Goal: Navigation & Orientation: Find specific page/section

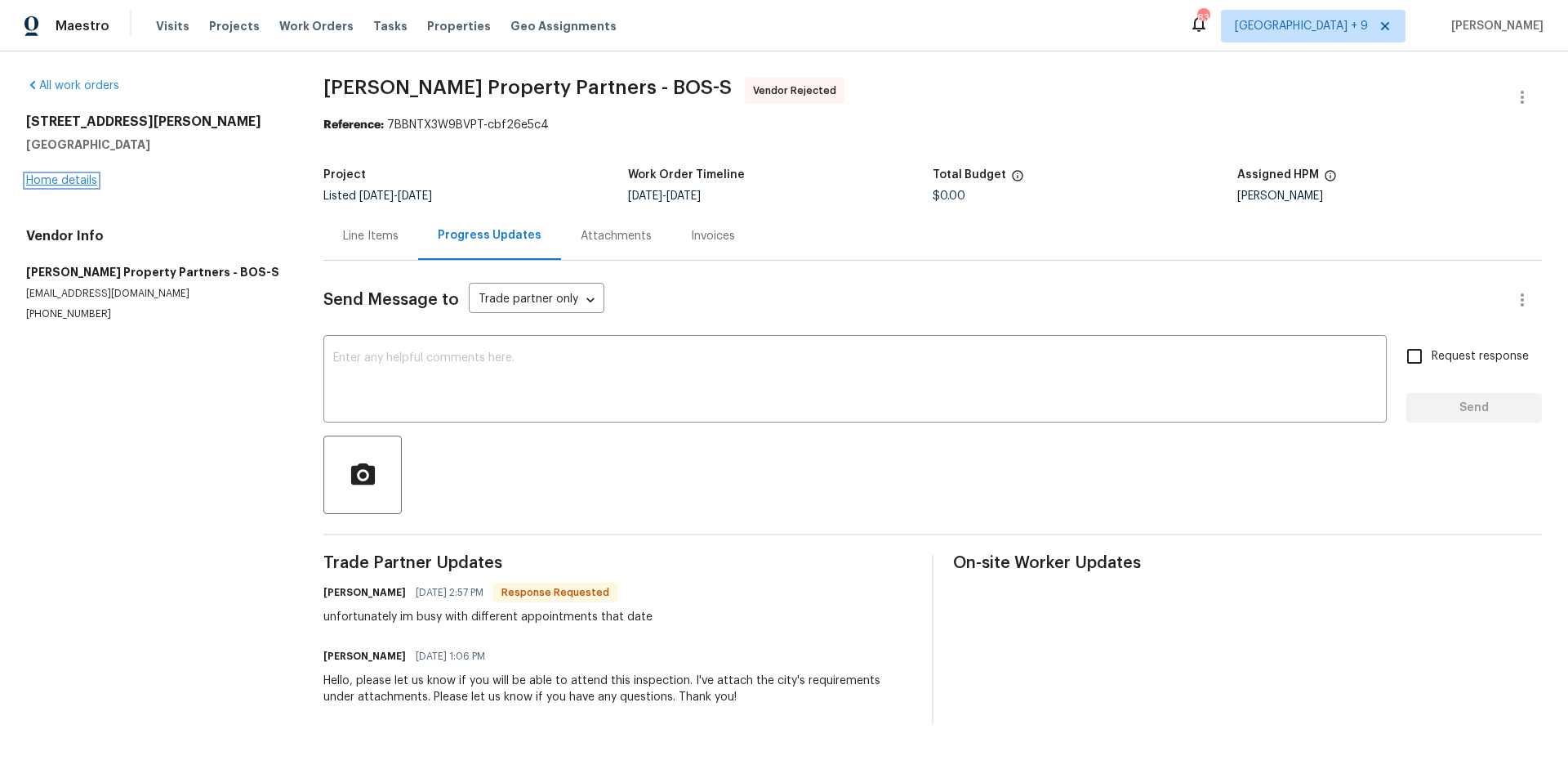
click at [30, 175] on link "Home details" at bounding box center [62, 180] width 71 height 11
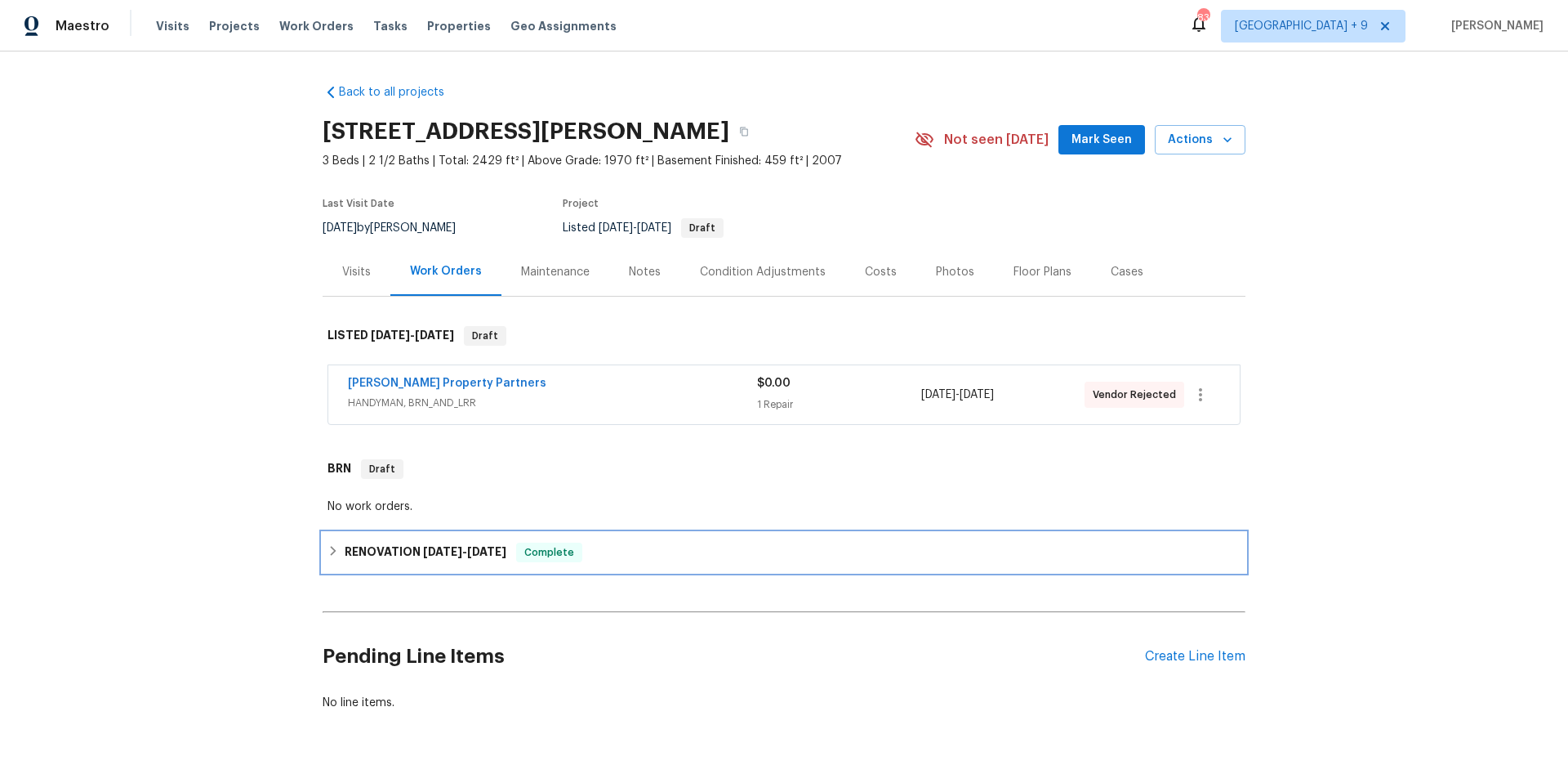
click at [328, 549] on icon at bounding box center [333, 550] width 11 height 11
